Goal: Complete application form

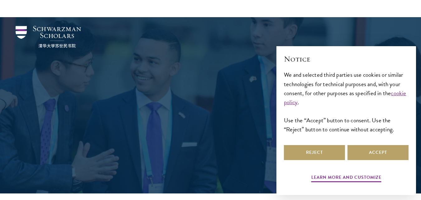
scroll to position [31, 0]
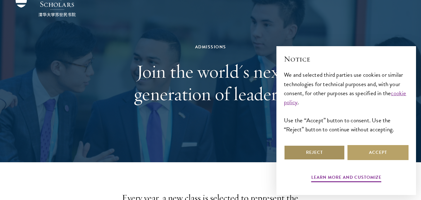
click at [315, 152] on button "Reject" at bounding box center [314, 152] width 61 height 15
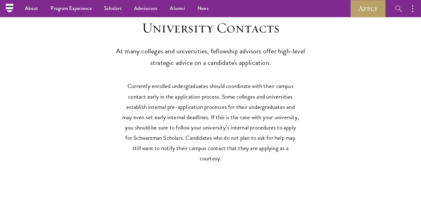
scroll to position [1592, 0]
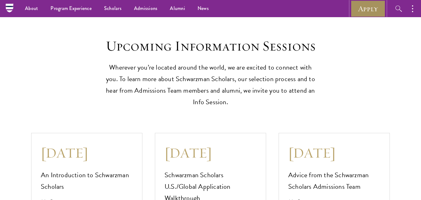
click at [365, 6] on link "Apply" at bounding box center [367, 8] width 35 height 17
click at [362, 8] on link "Apply" at bounding box center [367, 8] width 35 height 17
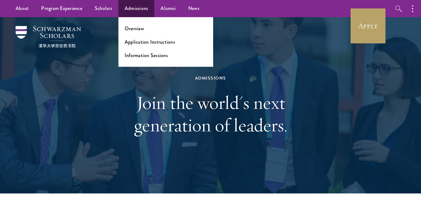
scroll to position [523, 0]
